Goal: Information Seeking & Learning: Learn about a topic

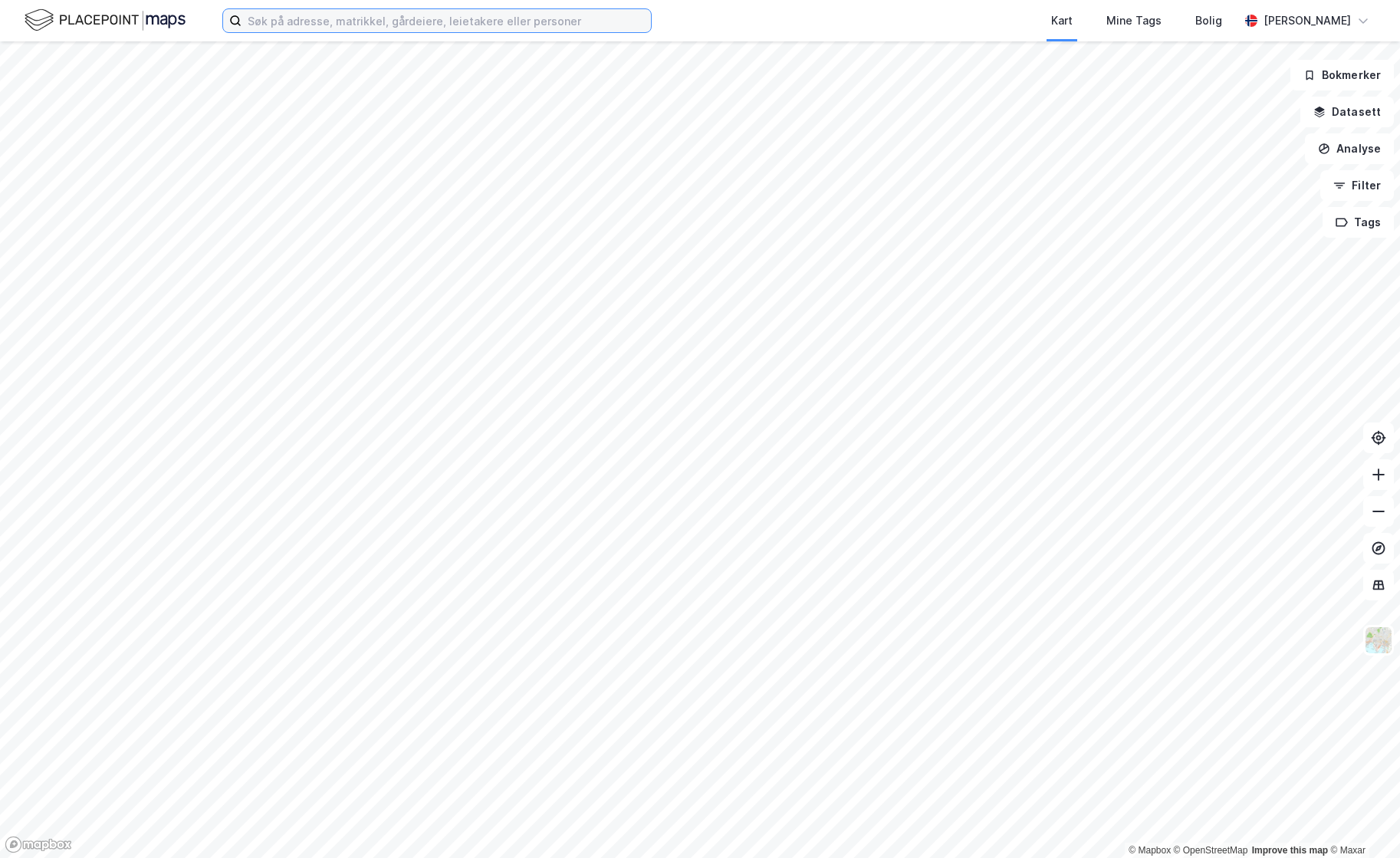
click at [333, 16] on input at bounding box center [446, 20] width 409 height 23
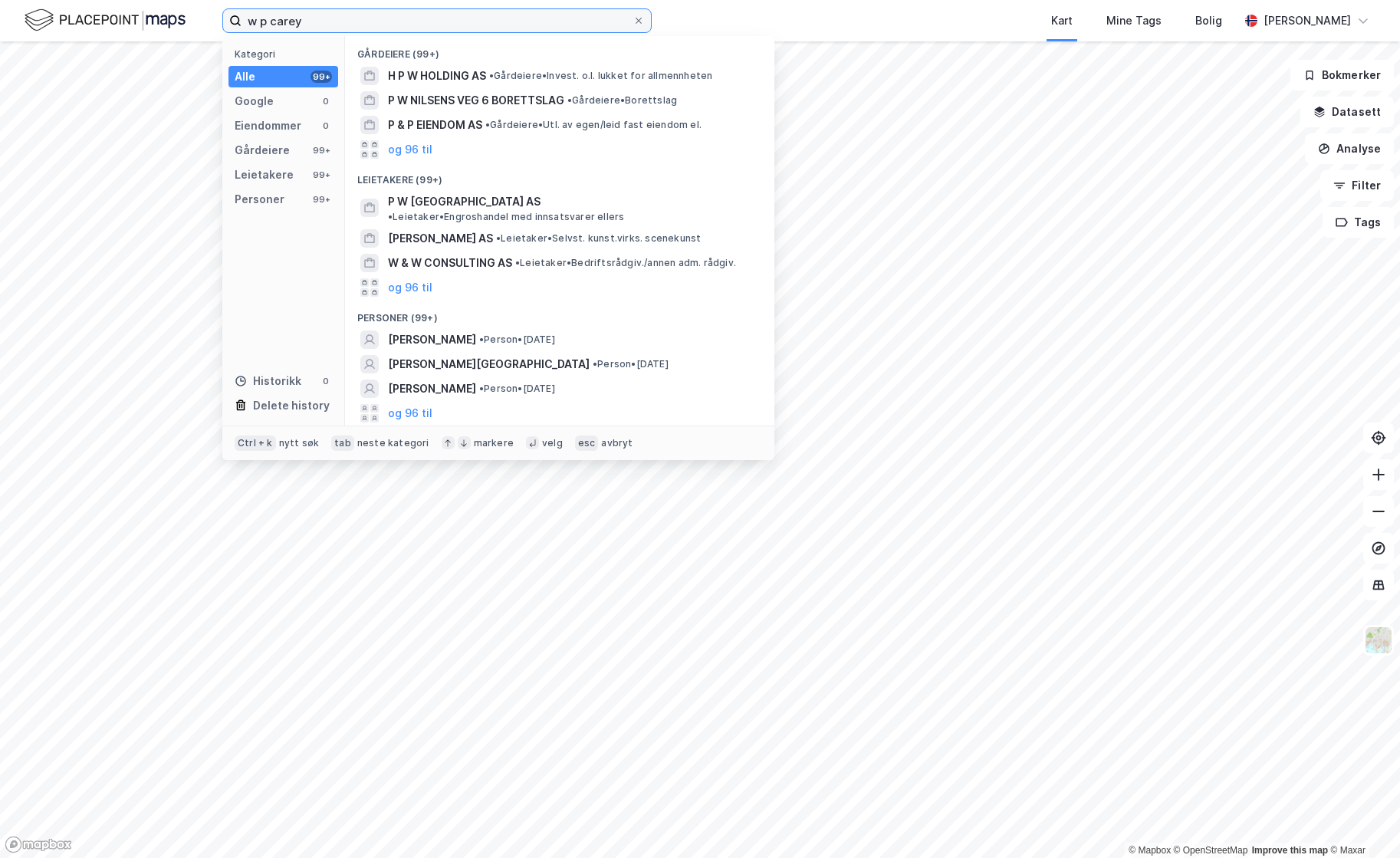
click at [316, 18] on input "w p carey" at bounding box center [437, 20] width 391 height 23
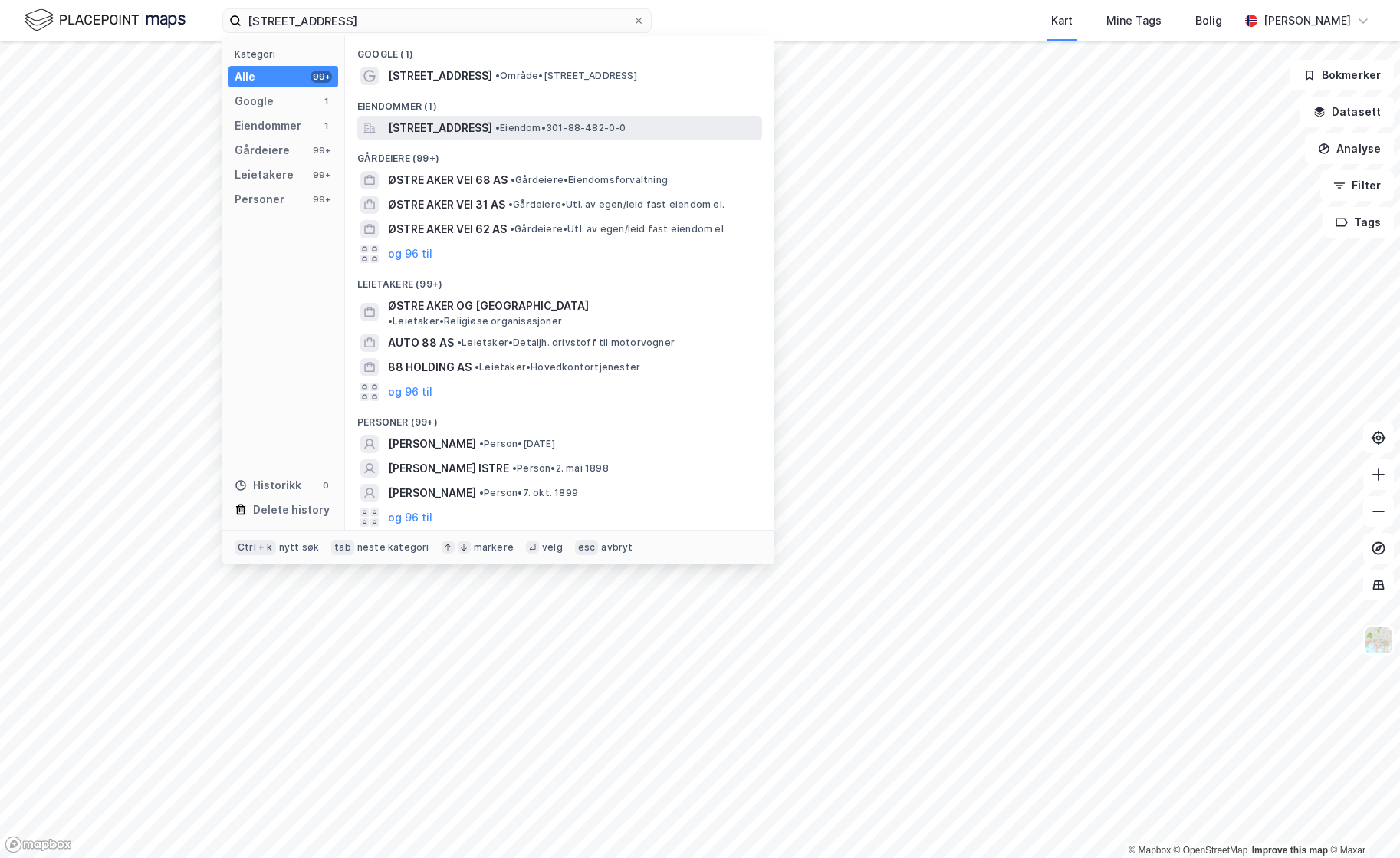
click at [465, 130] on span "[STREET_ADDRESS]" at bounding box center [440, 128] width 104 height 18
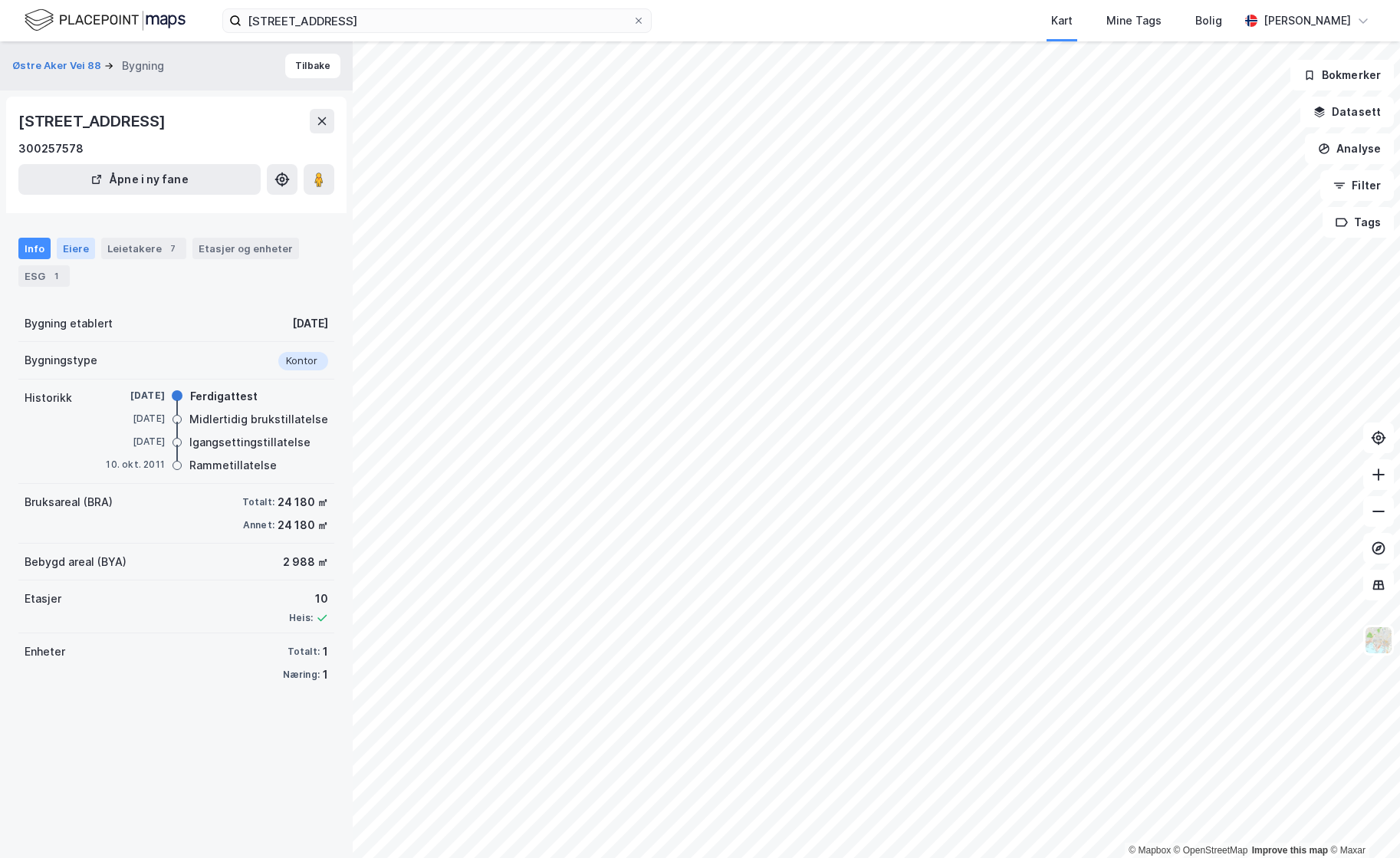
click at [76, 243] on div "Eiere" at bounding box center [76, 248] width 39 height 22
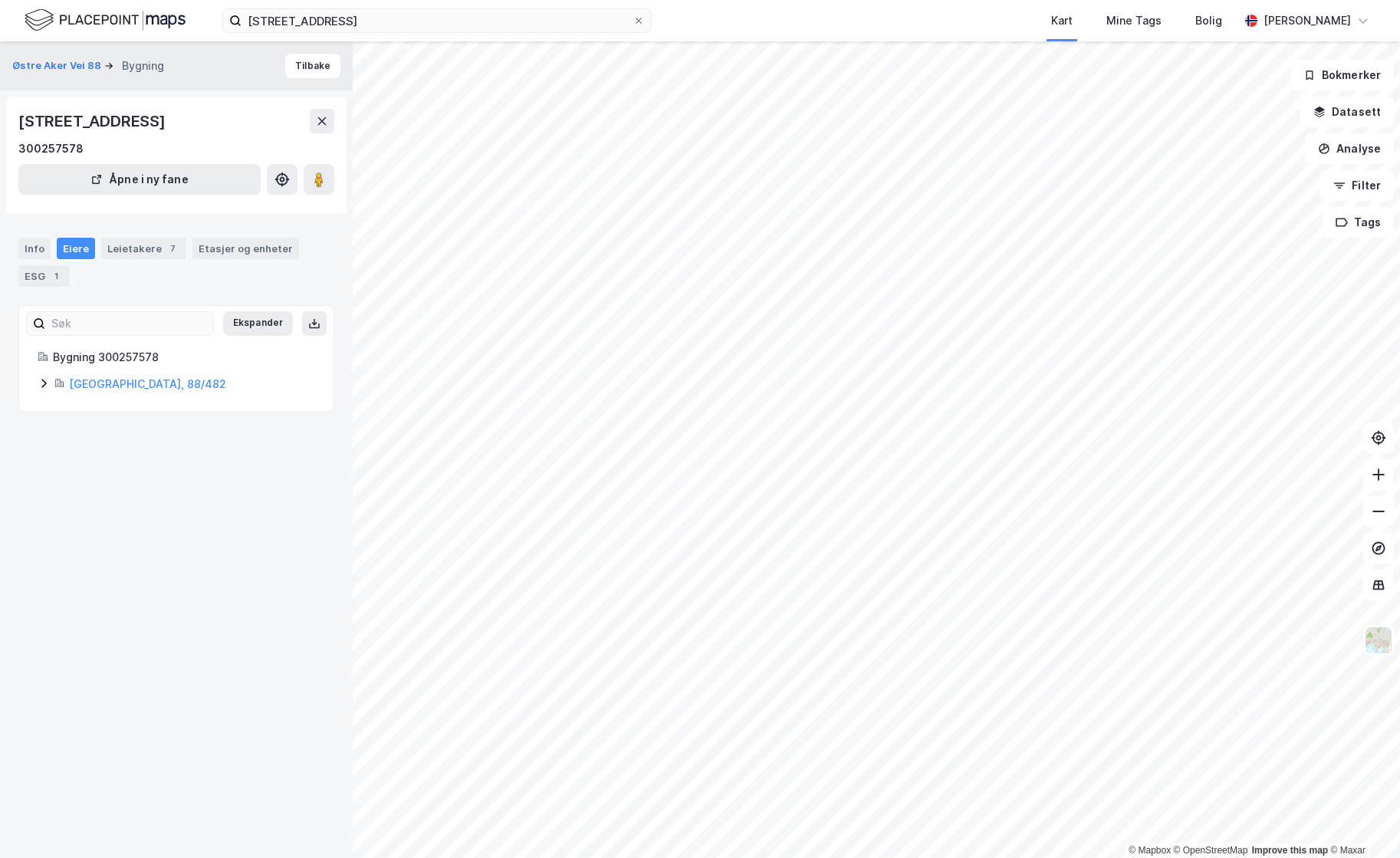
click at [18, 237] on div "Info Eiere Leietakere 7 Etasjer og enheter ESG 1" at bounding box center [176, 256] width 353 height 74
click at [32, 244] on div "Info" at bounding box center [35, 248] width 32 height 22
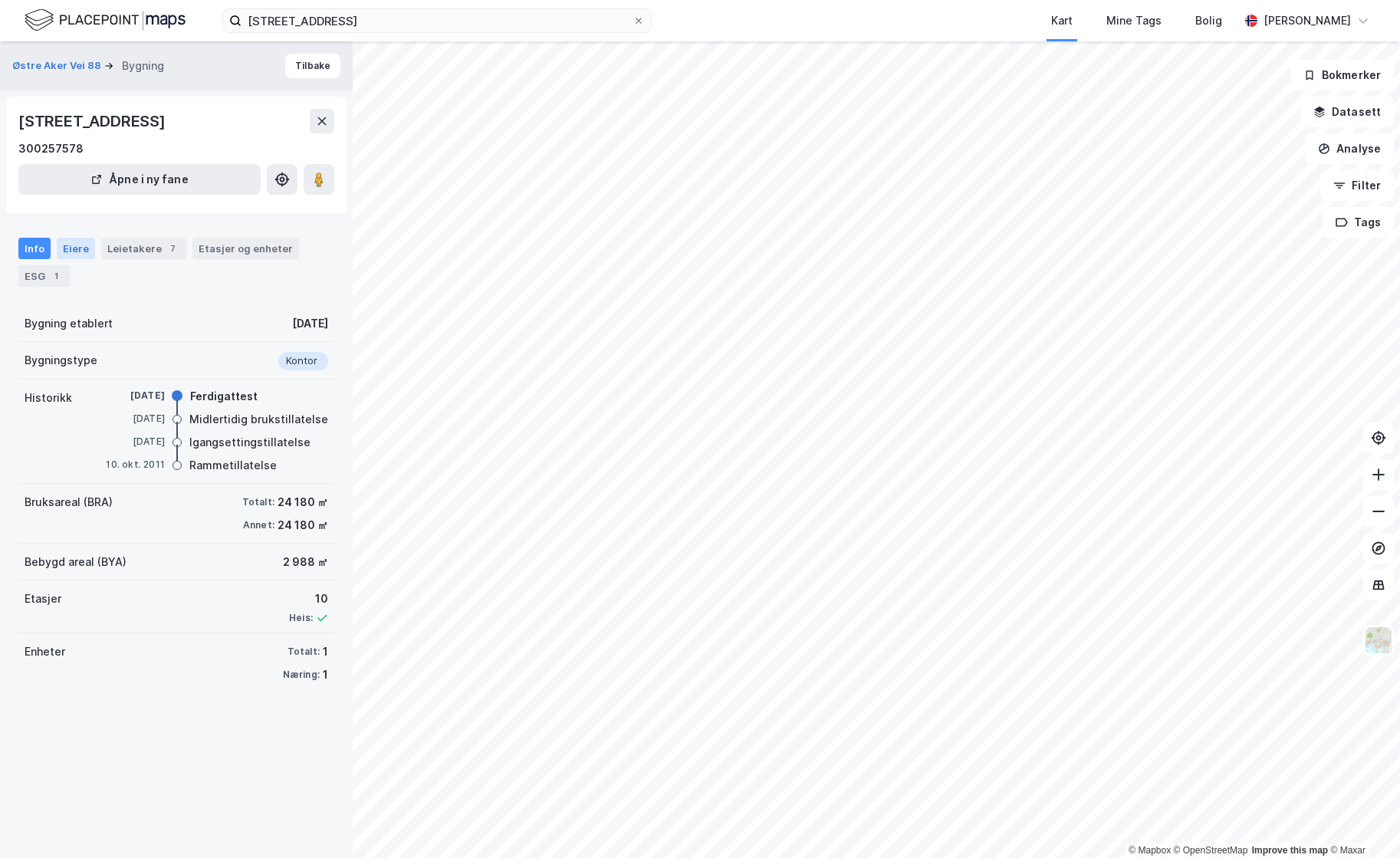
click at [81, 248] on div "Eiere" at bounding box center [76, 248] width 39 height 22
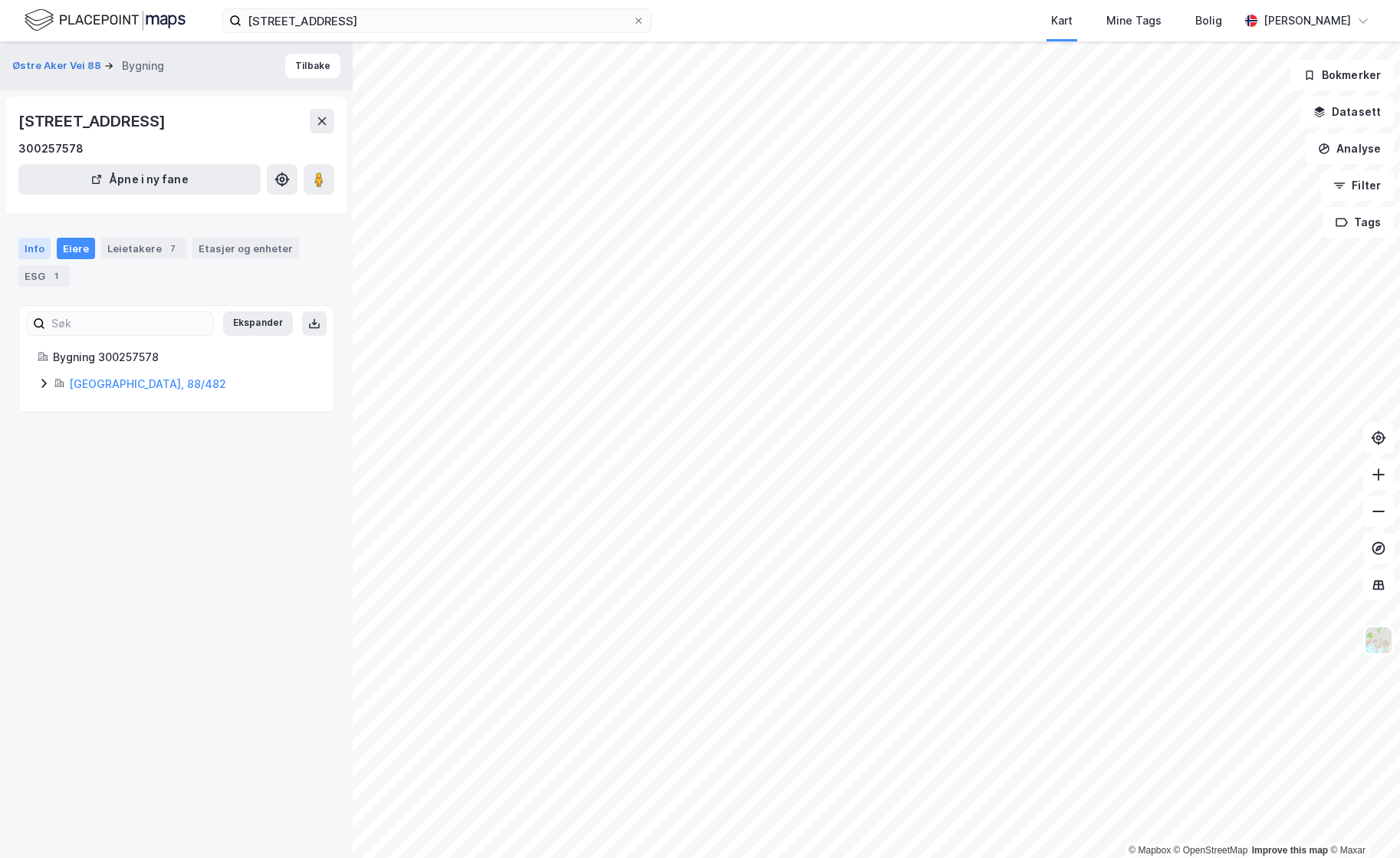
click at [28, 243] on div "Info" at bounding box center [35, 248] width 32 height 22
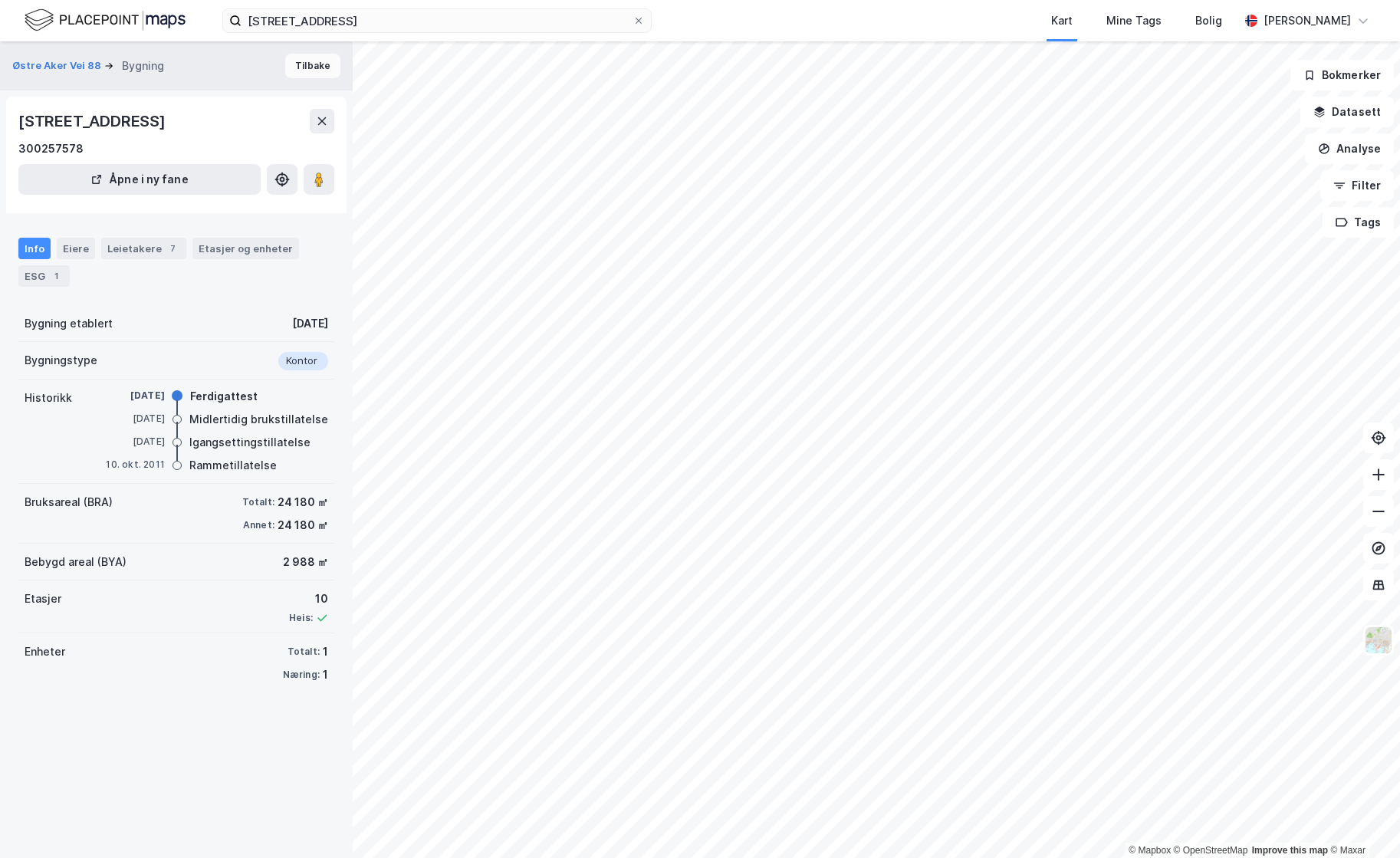
click at [301, 69] on button "Tilbake" at bounding box center [313, 66] width 55 height 25
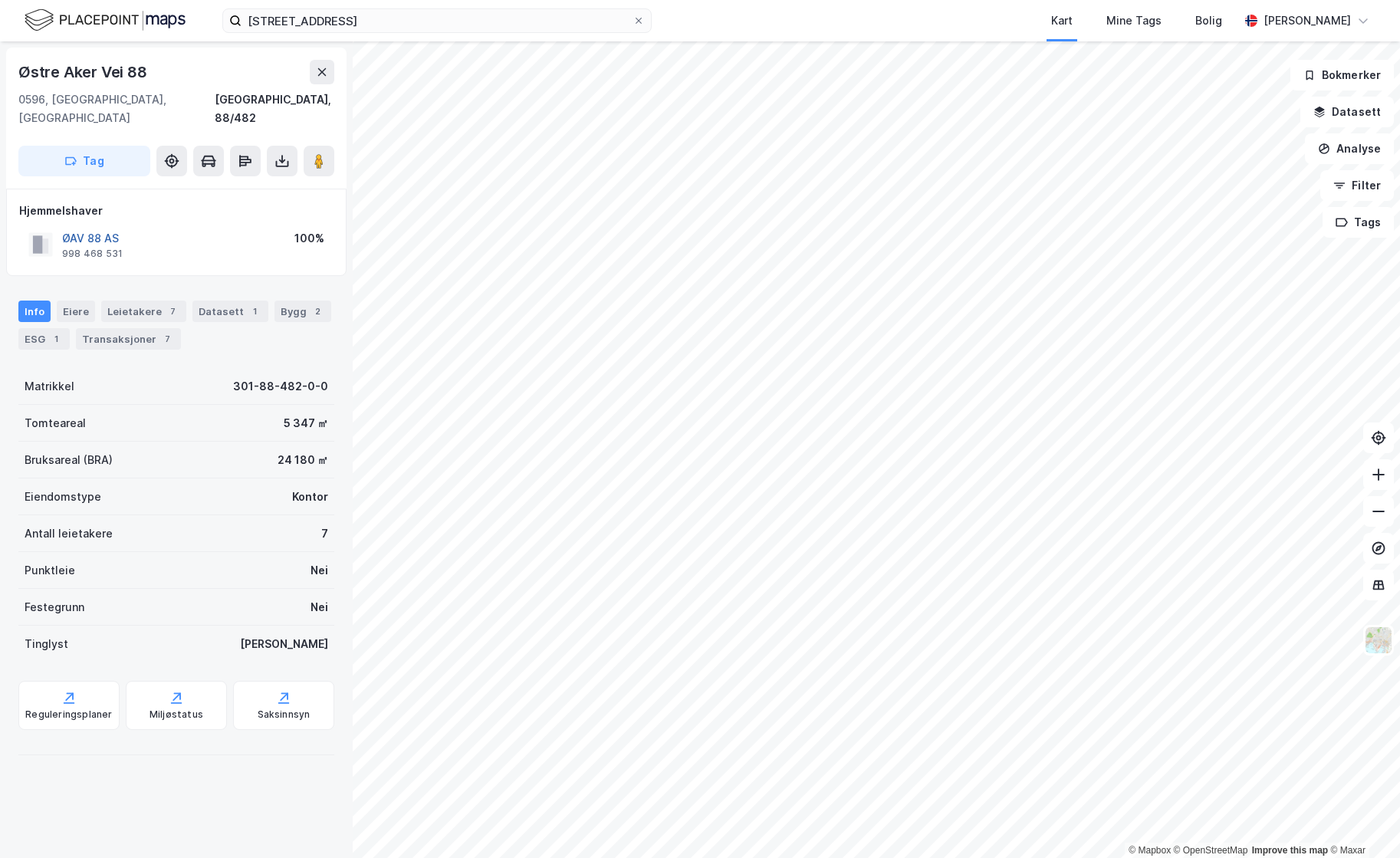
click at [0, 0] on button "ØAV 88 AS" at bounding box center [0, 0] width 0 height 0
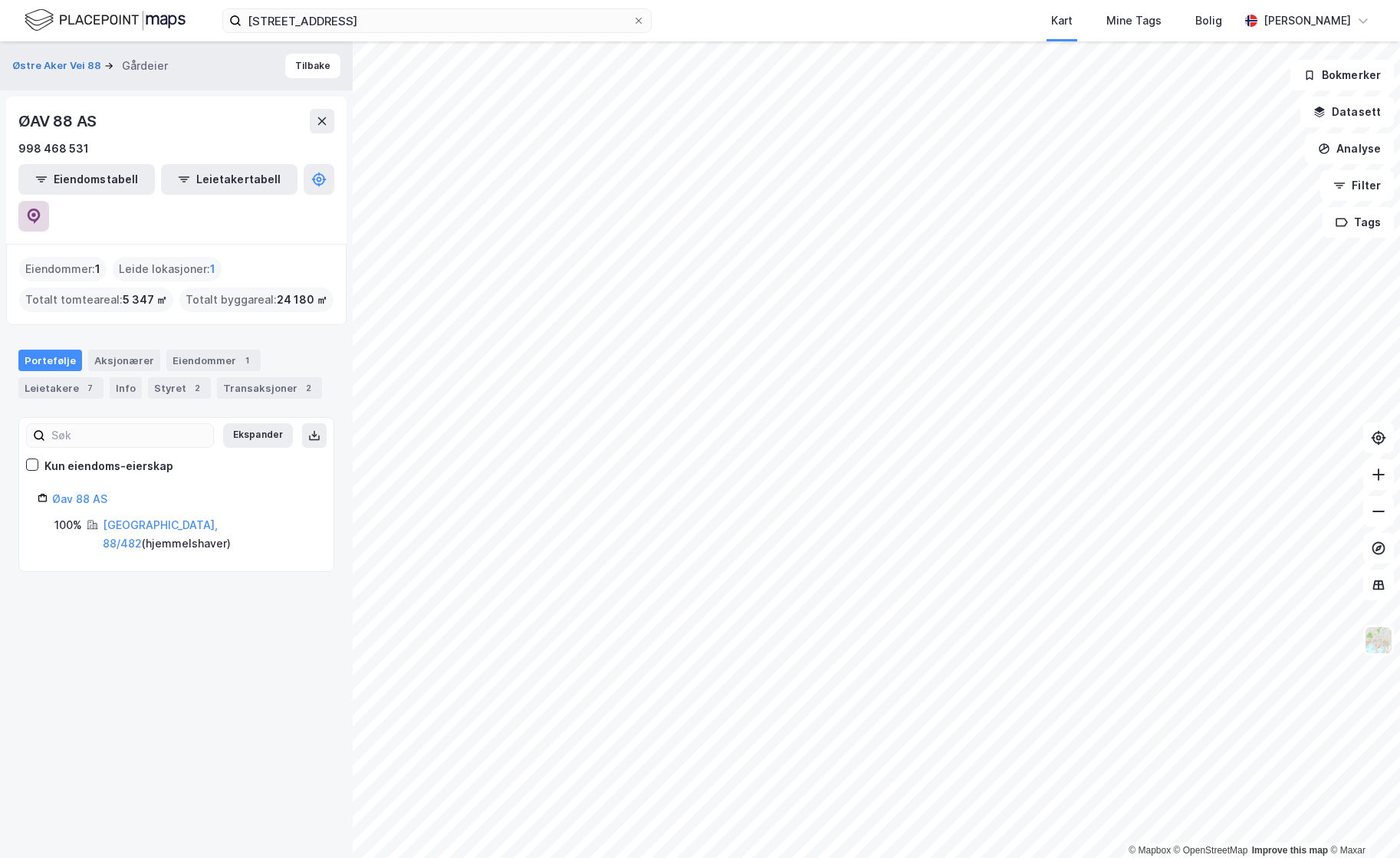
click at [42, 209] on icon at bounding box center [33, 216] width 15 height 15
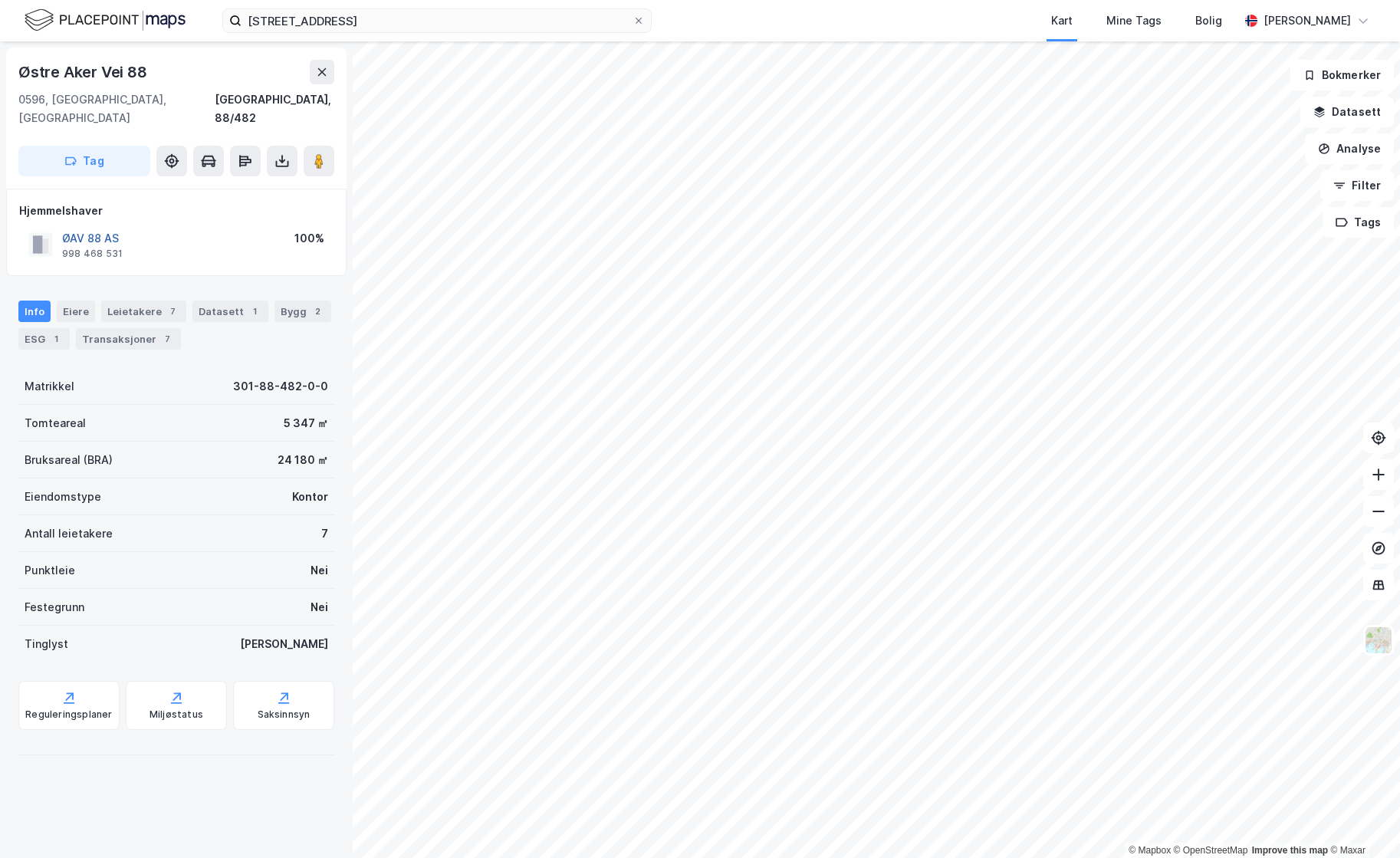
click at [0, 0] on button "ØAV 88 AS" at bounding box center [0, 0] width 0 height 0
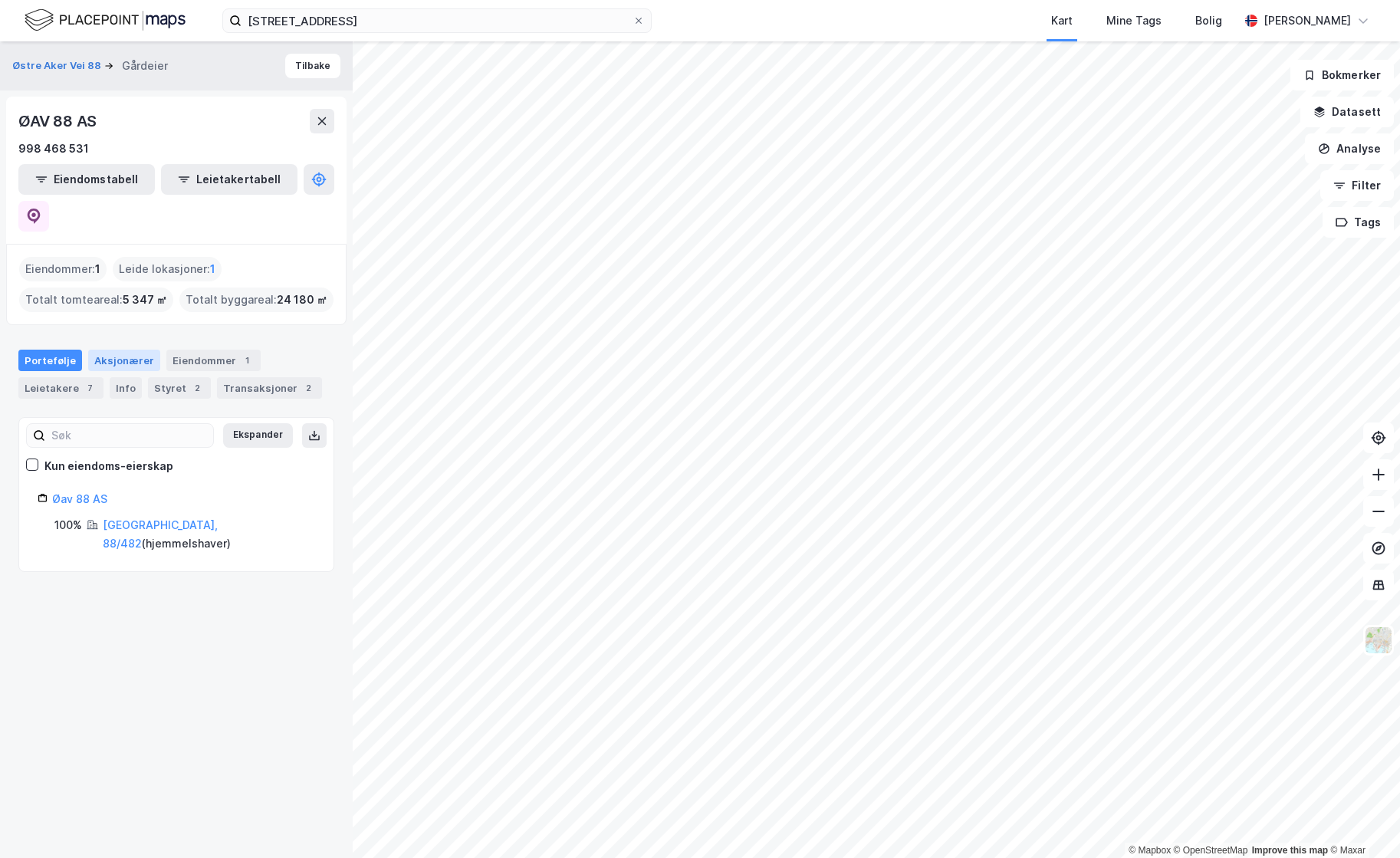
click at [137, 349] on div "Aksjonærer" at bounding box center [125, 360] width 72 height 22
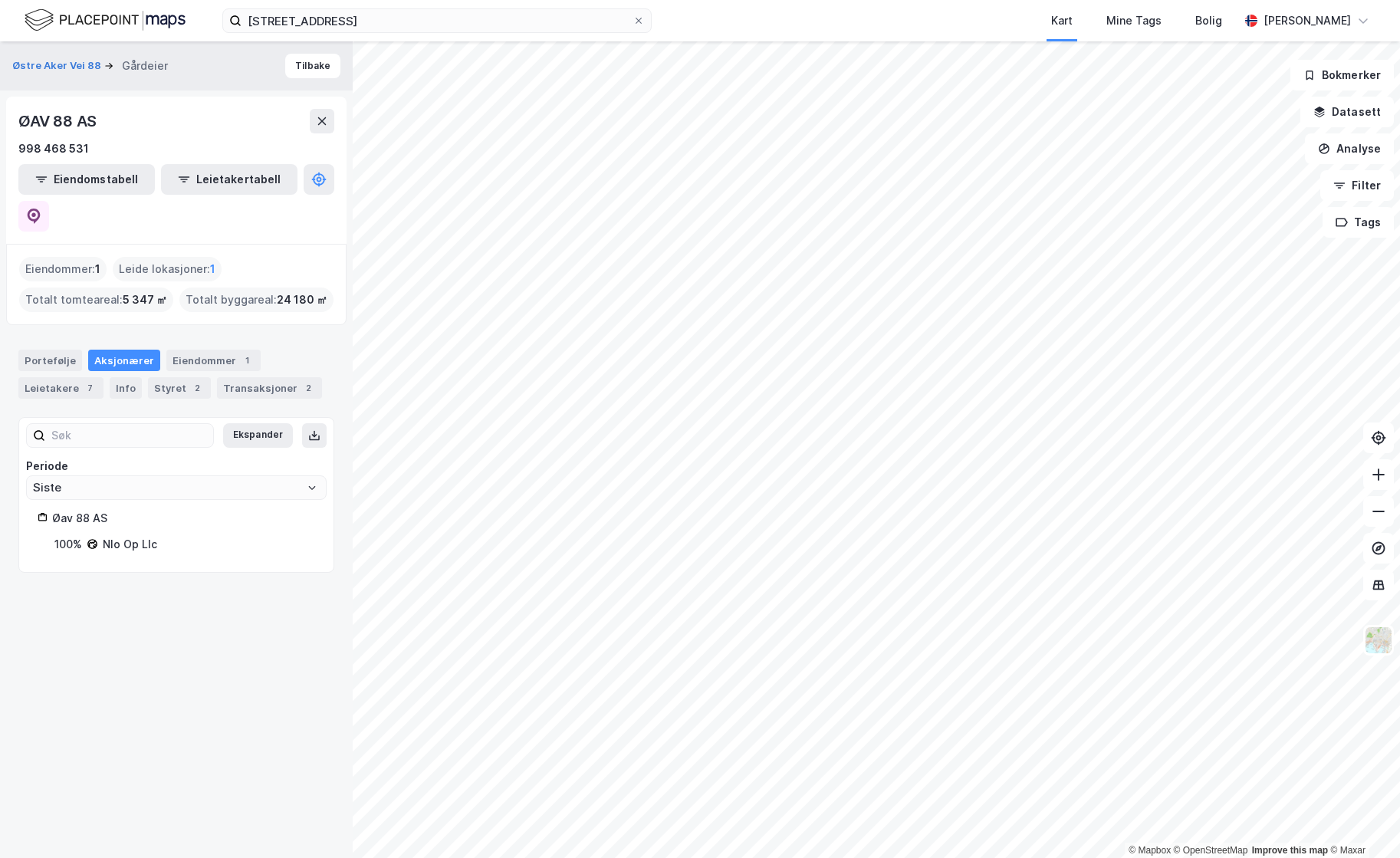
click at [125, 535] on div "Nlo Op Llc" at bounding box center [130, 544] width 55 height 18
drag, startPoint x: 162, startPoint y: 507, endPoint x: 104, endPoint y: 513, distance: 58.3
click at [104, 535] on div "100% Nlo Op Llc" at bounding box center [185, 544] width 260 height 18
copy div "Nlo Op Llc"
click at [285, 13] on input "[STREET_ADDRESS]" at bounding box center [437, 20] width 391 height 23
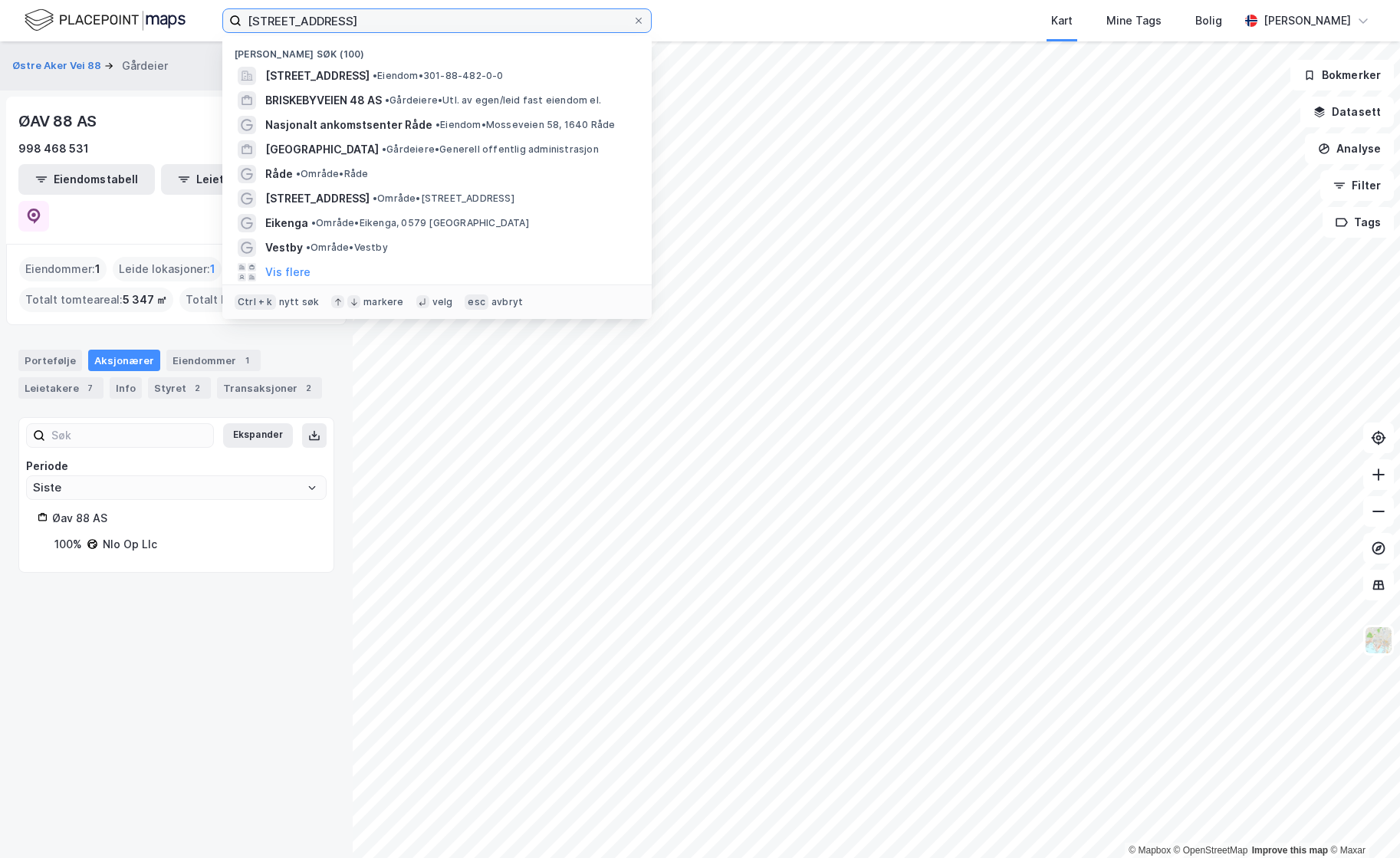
click at [285, 13] on input "[STREET_ADDRESS]" at bounding box center [437, 20] width 391 height 23
paste input "Nlo Op Llc"
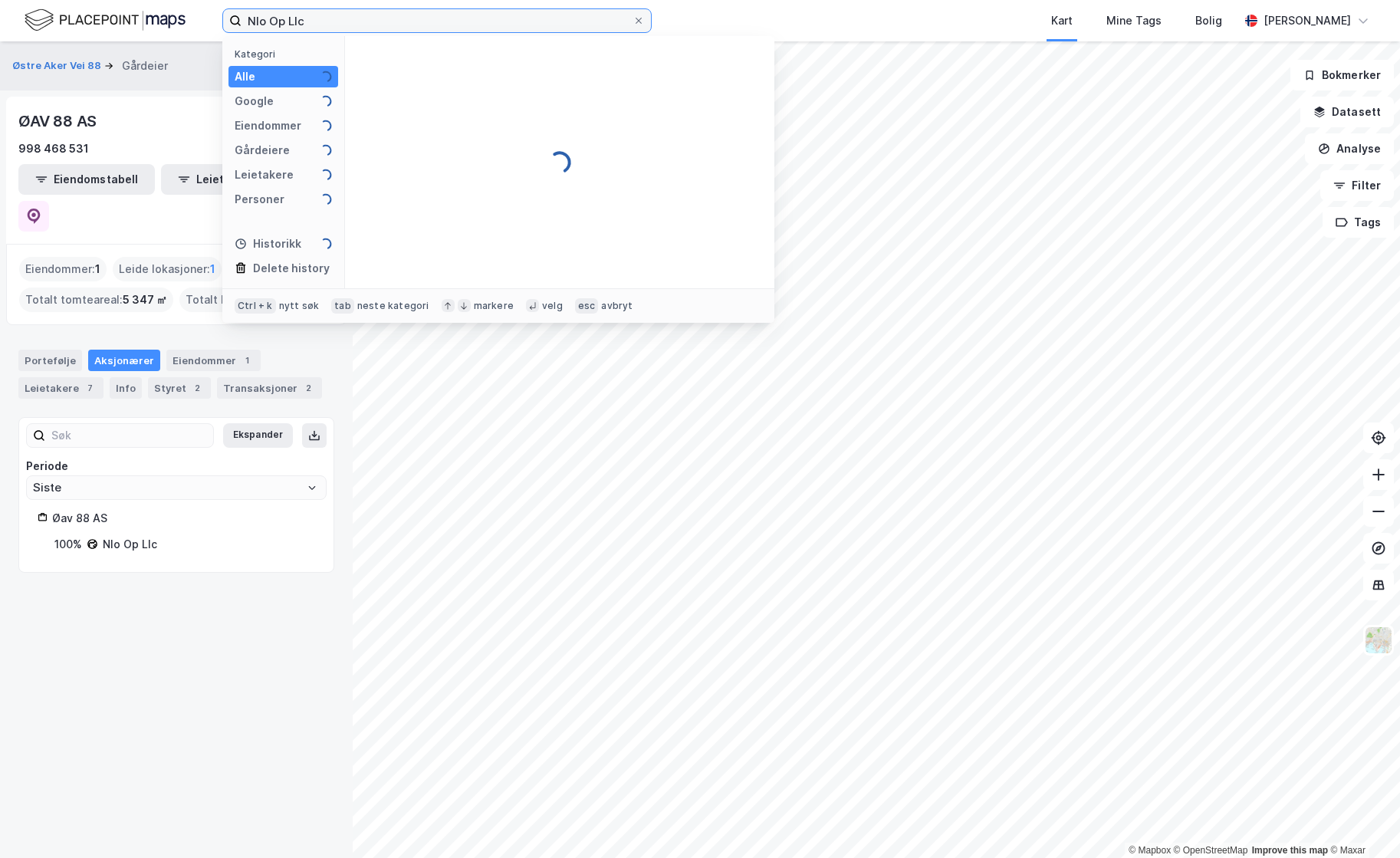
type input "Nlo Op Llc"
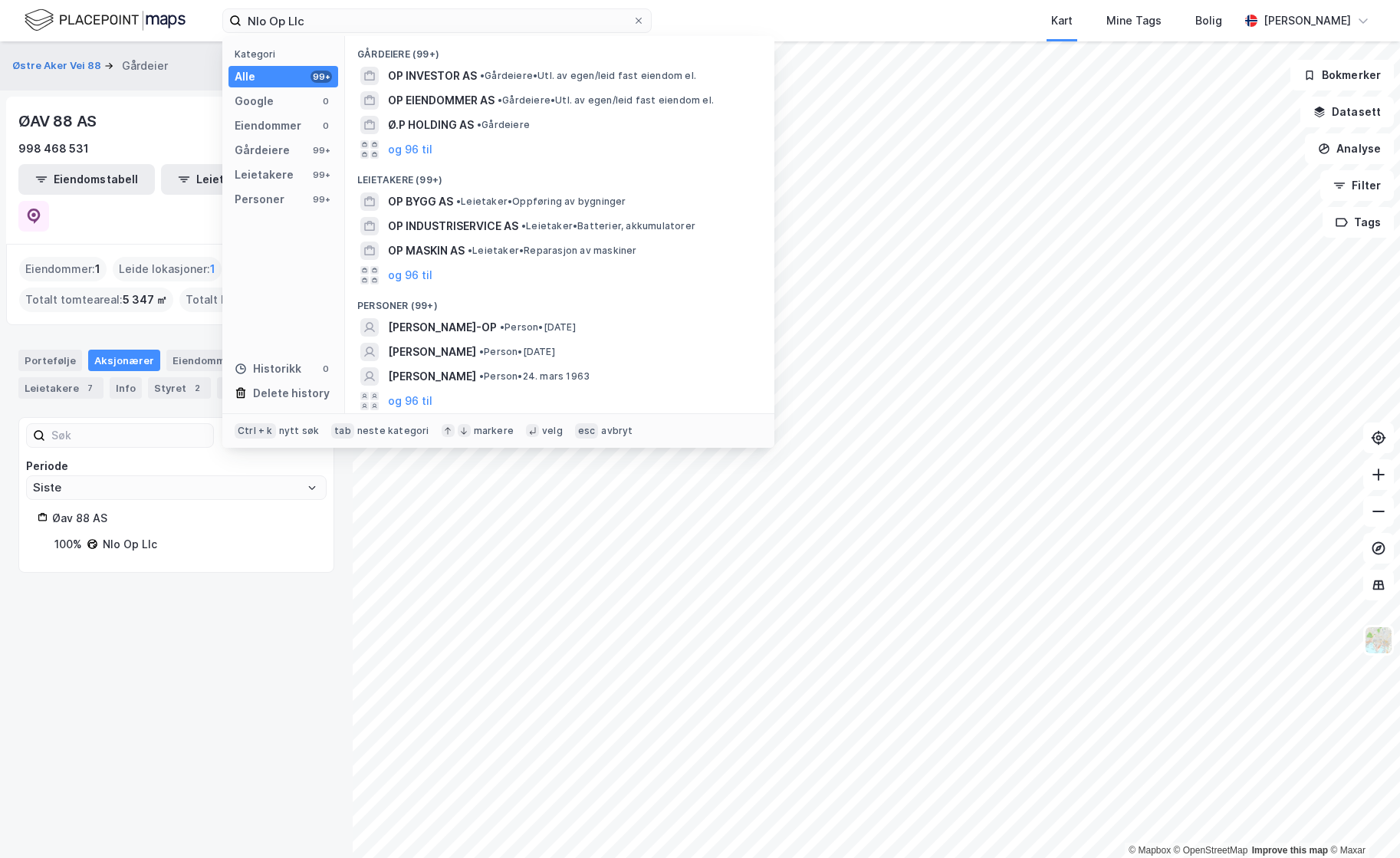
click at [104, 535] on div "Nlo Op Llc" at bounding box center [130, 544] width 55 height 18
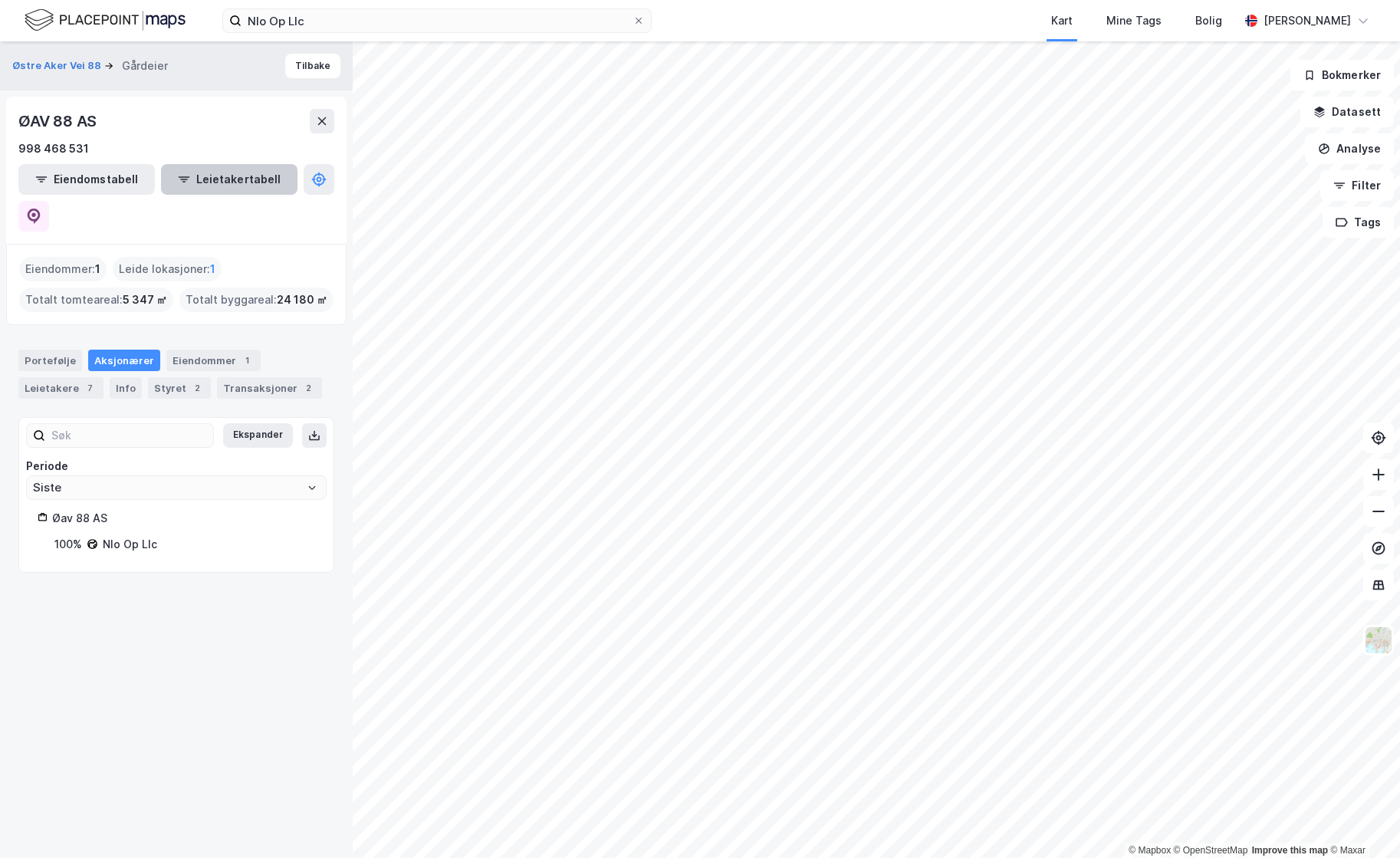
click at [194, 174] on button "Leietakertabell" at bounding box center [229, 179] width 137 height 31
